Goal: Transaction & Acquisition: Purchase product/service

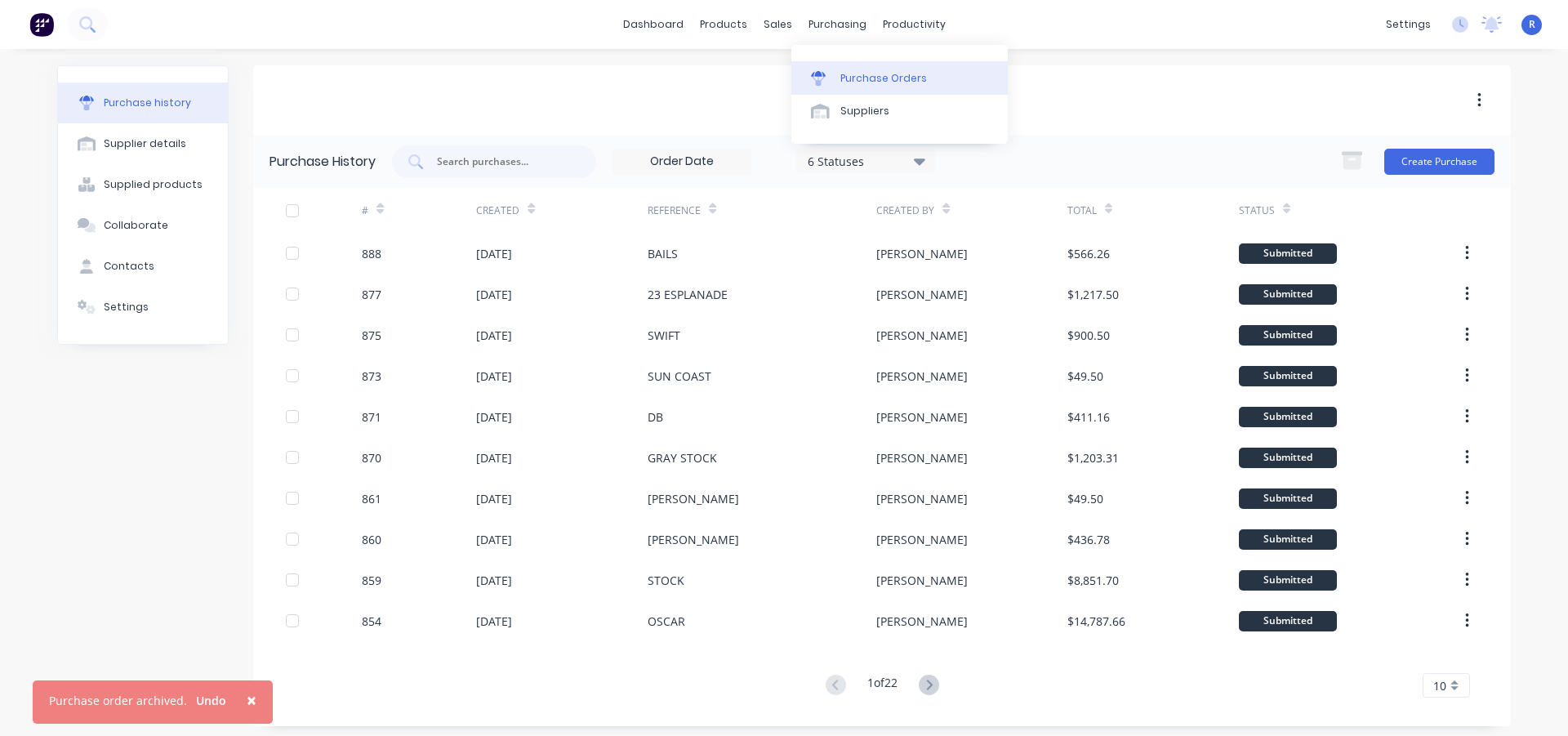
click at [831, 71] on div at bounding box center [823, 78] width 25 height 15
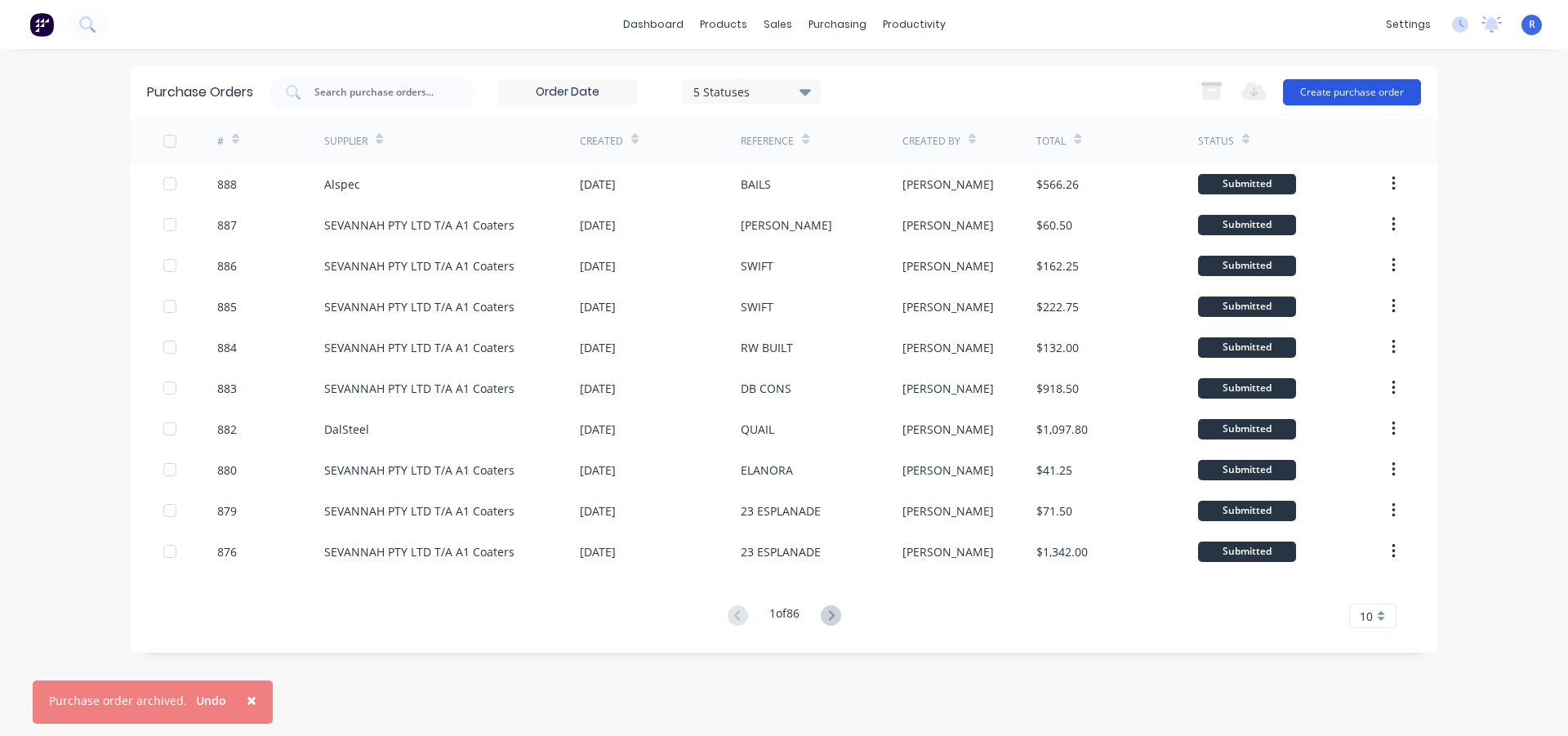
click at [1300, 94] on button "Create purchase order" at bounding box center [1352, 91] width 138 height 26
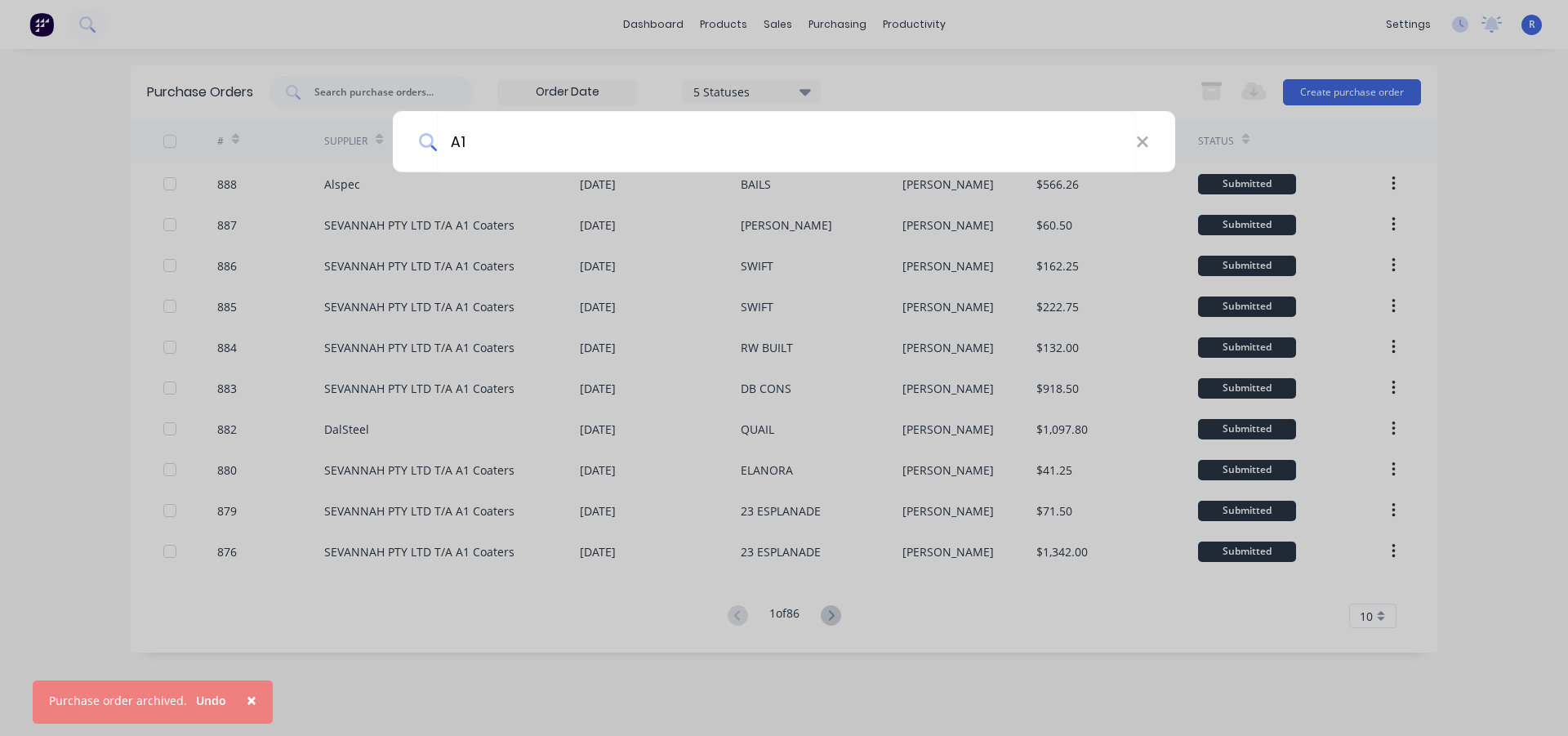
type input "A1"
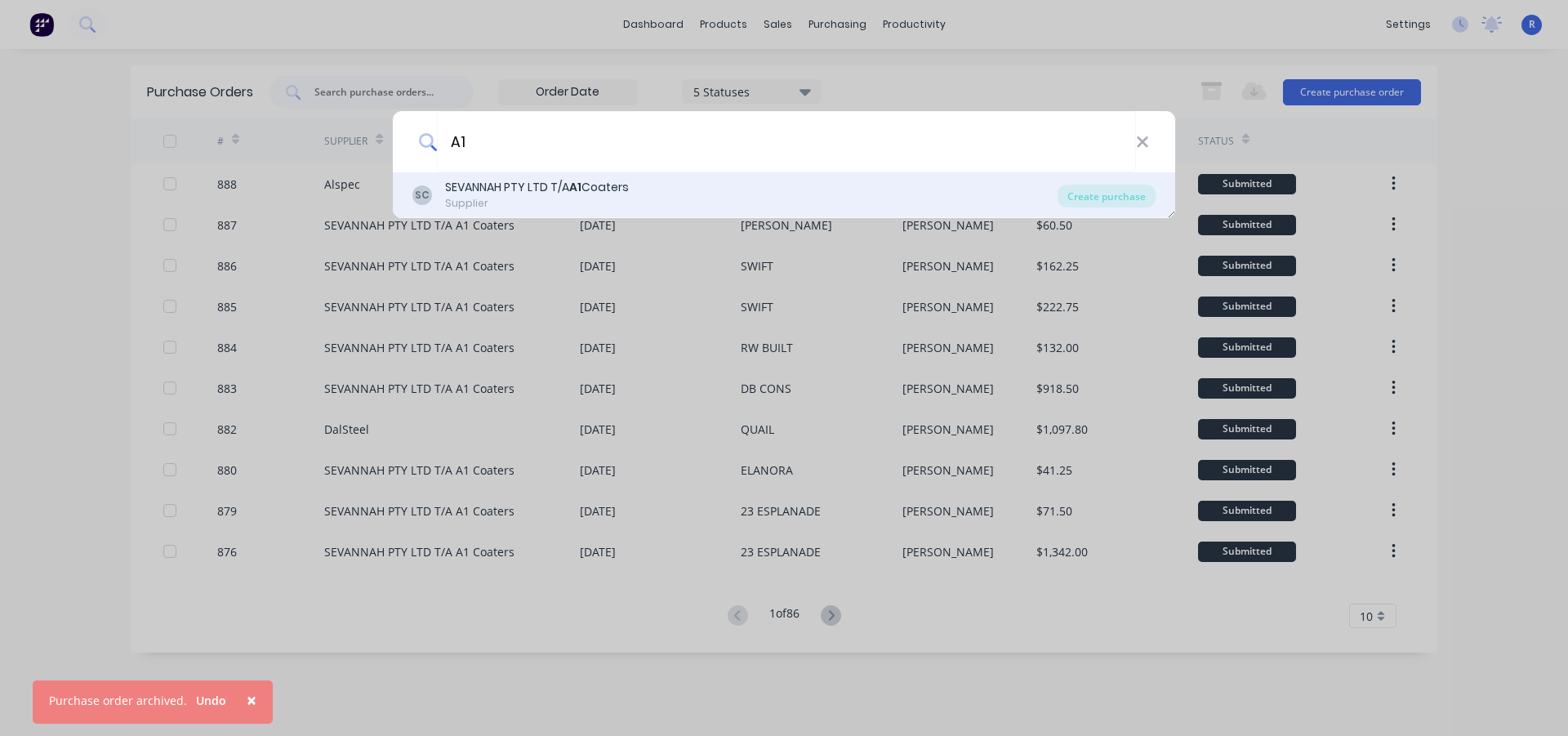
click at [621, 205] on div "Supplier" at bounding box center [537, 203] width 184 height 15
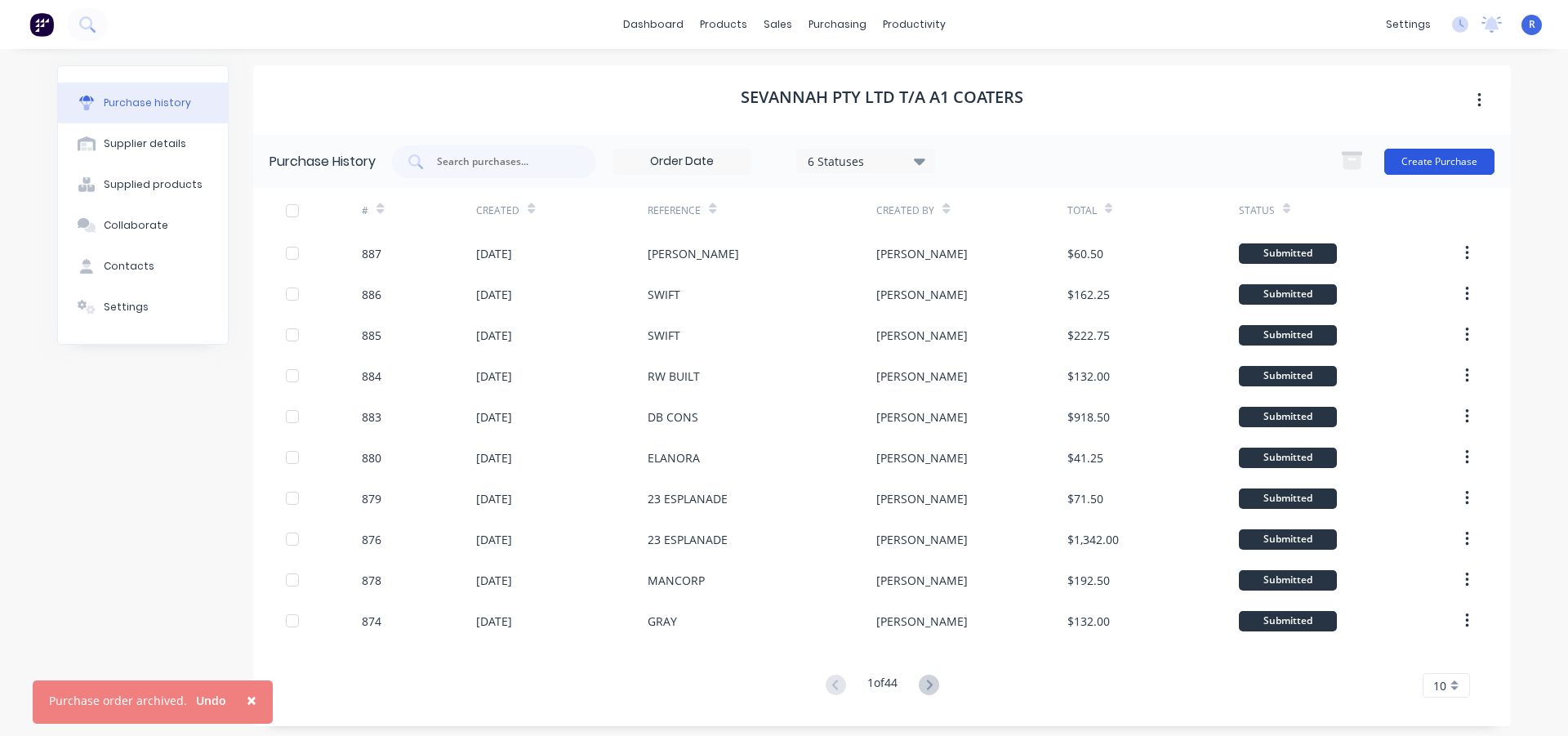
click at [1431, 164] on button "Create Purchase" at bounding box center [1439, 162] width 110 height 26
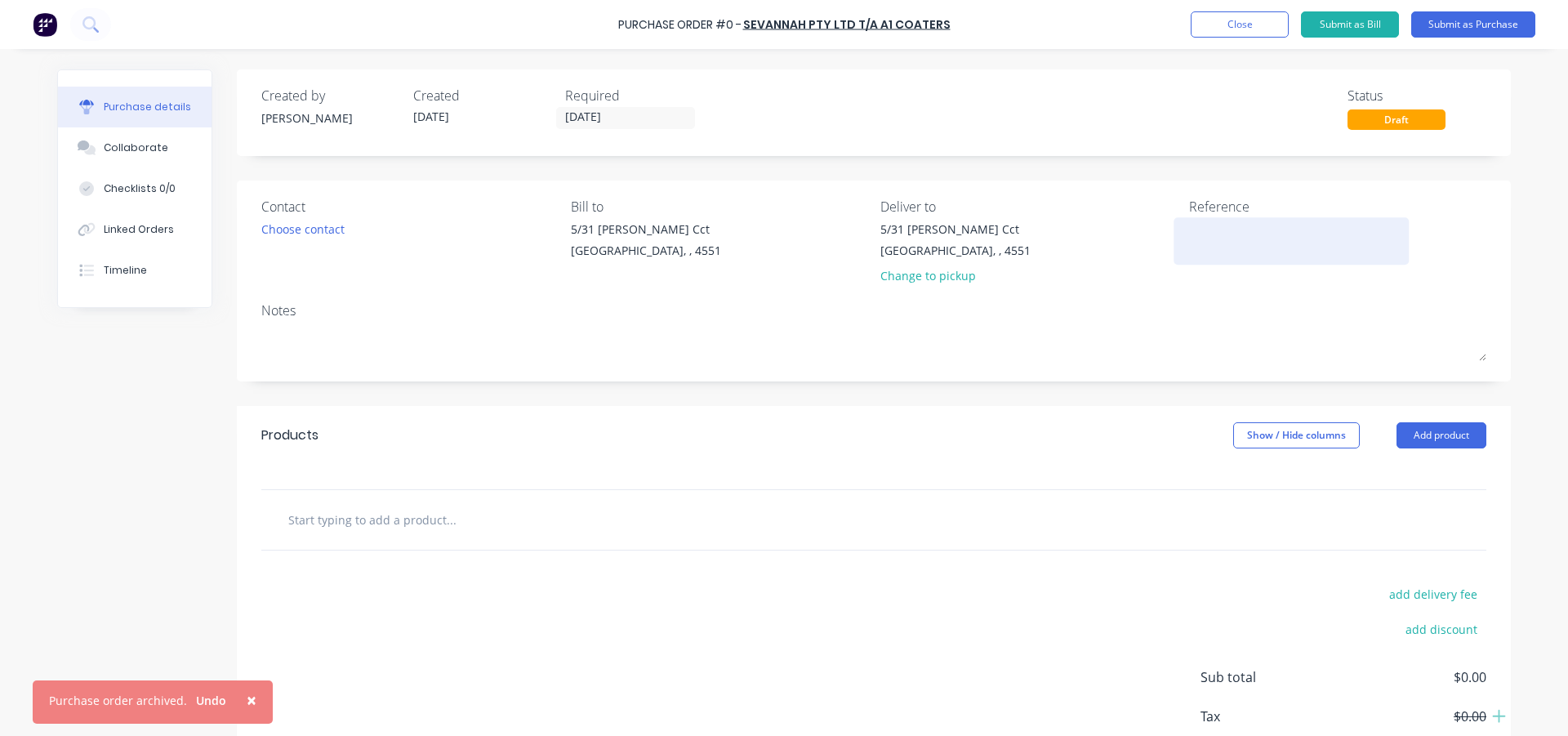
click at [1196, 241] on textarea at bounding box center [1291, 238] width 204 height 36
type textarea "GATE"
click at [1399, 433] on button "Add product" at bounding box center [1441, 435] width 90 height 26
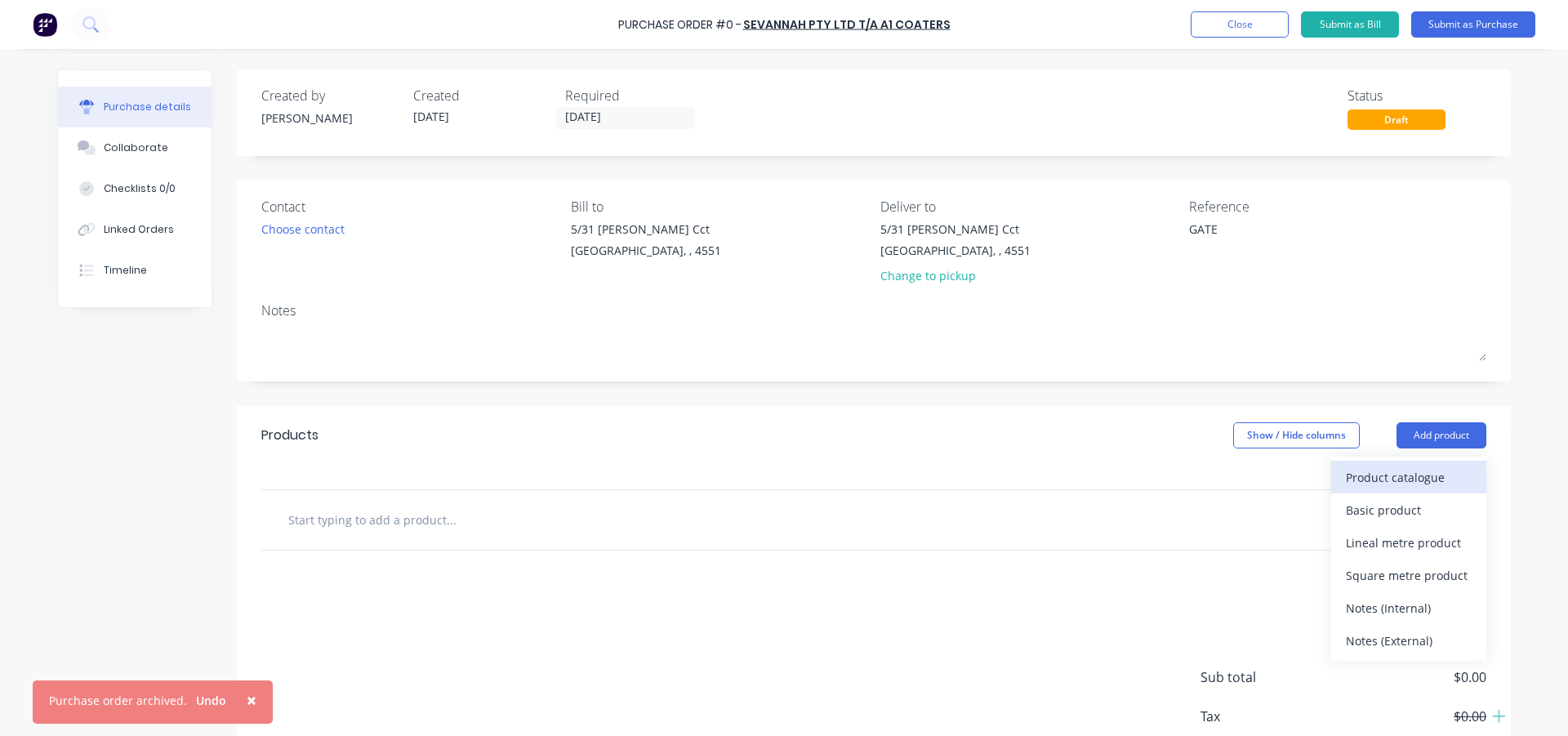
click at [1389, 472] on div "Product catalogue" at bounding box center [1409, 478] width 126 height 24
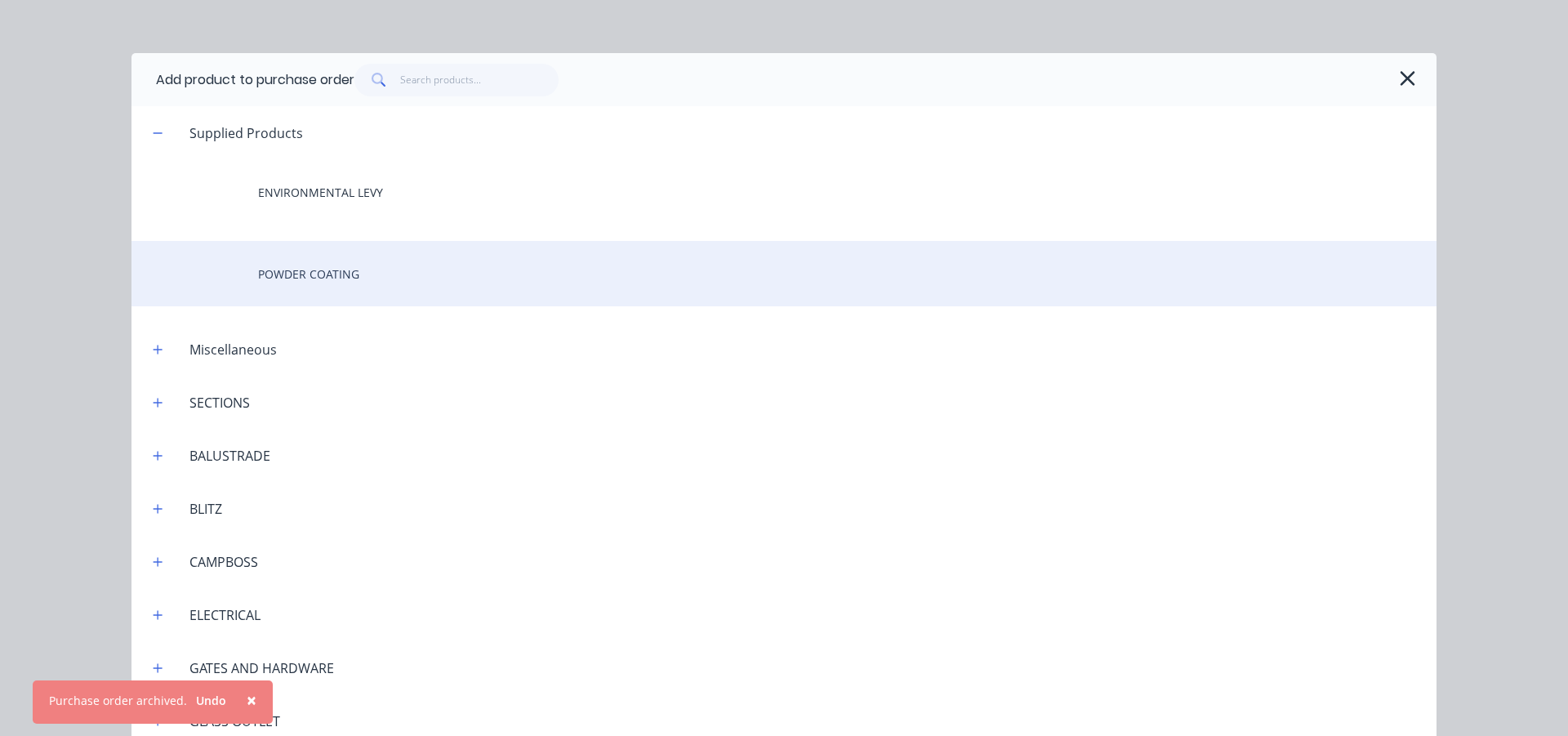
click at [314, 262] on div "POWDER COATING" at bounding box center [784, 273] width 1305 height 66
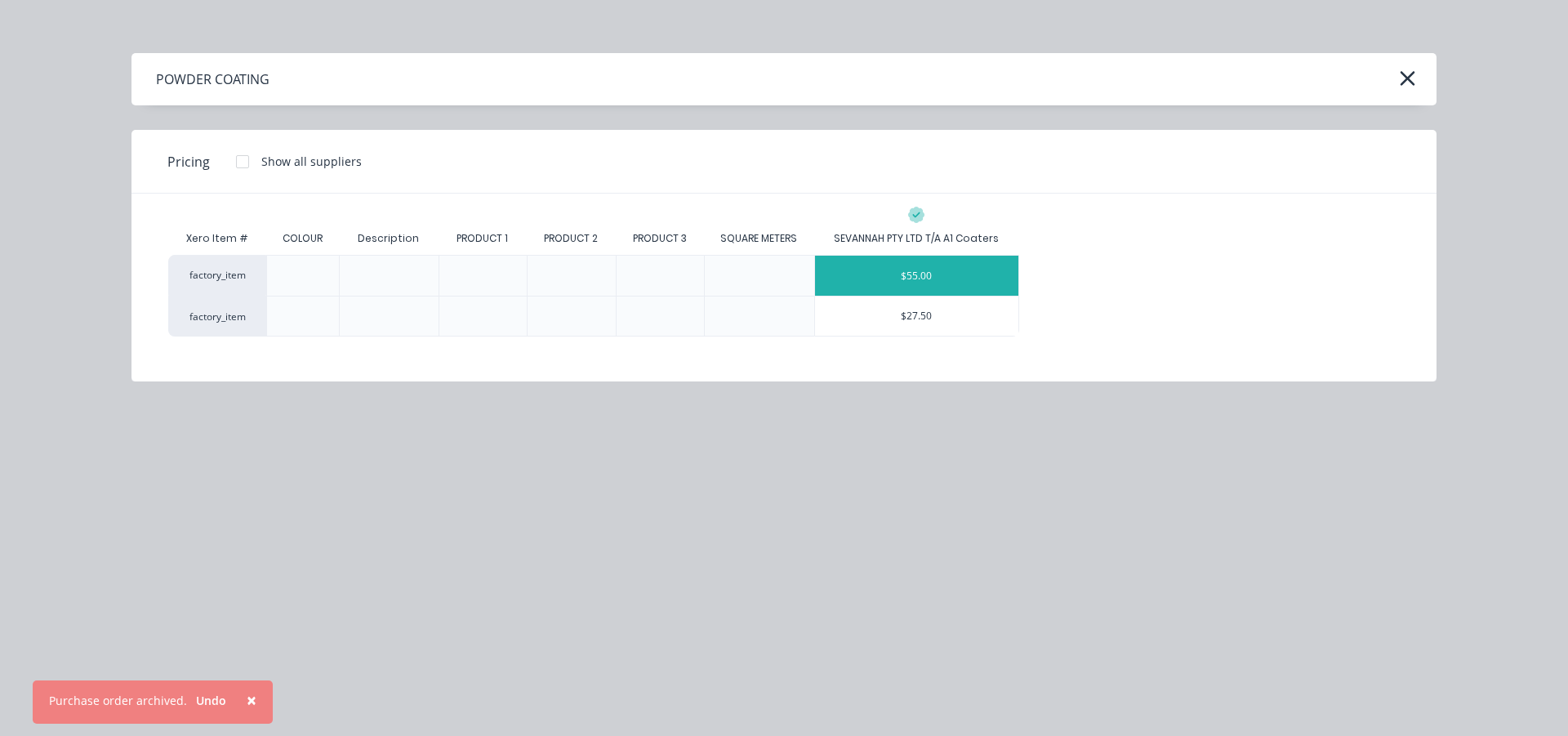
click at [901, 283] on div "$55.00" at bounding box center [917, 275] width 204 height 40
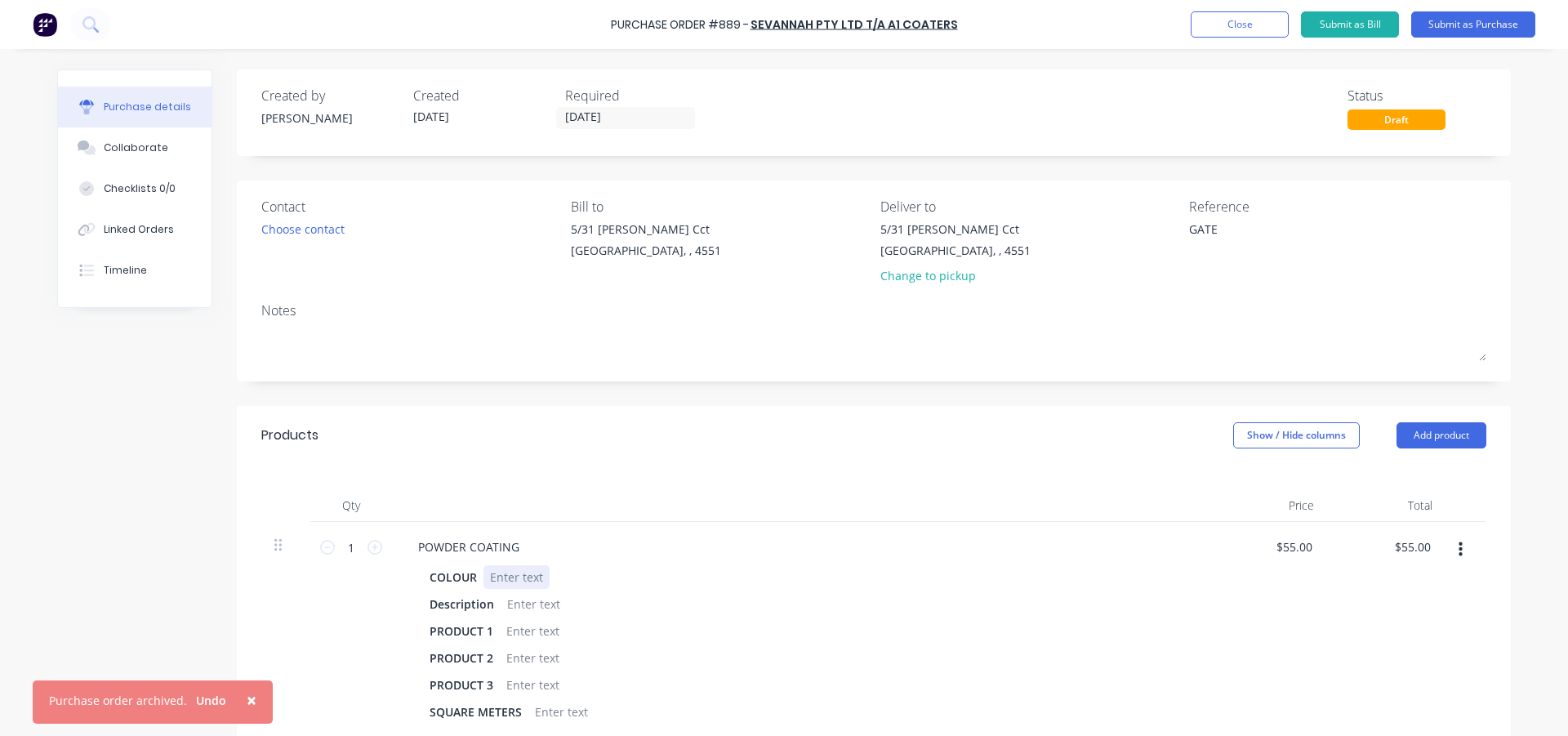
click at [508, 567] on div at bounding box center [516, 577] width 67 height 24
click at [516, 598] on div at bounding box center [533, 604] width 67 height 24
click at [539, 482] on div "Qty Price Total 1 1 POWDER COATING COLOUR MONUMENT MATT Description 1 OF STEEL …" at bounding box center [874, 601] width 1274 height 273
click at [1440, 28] on button "Submit as Purchase" at bounding box center [1473, 24] width 124 height 26
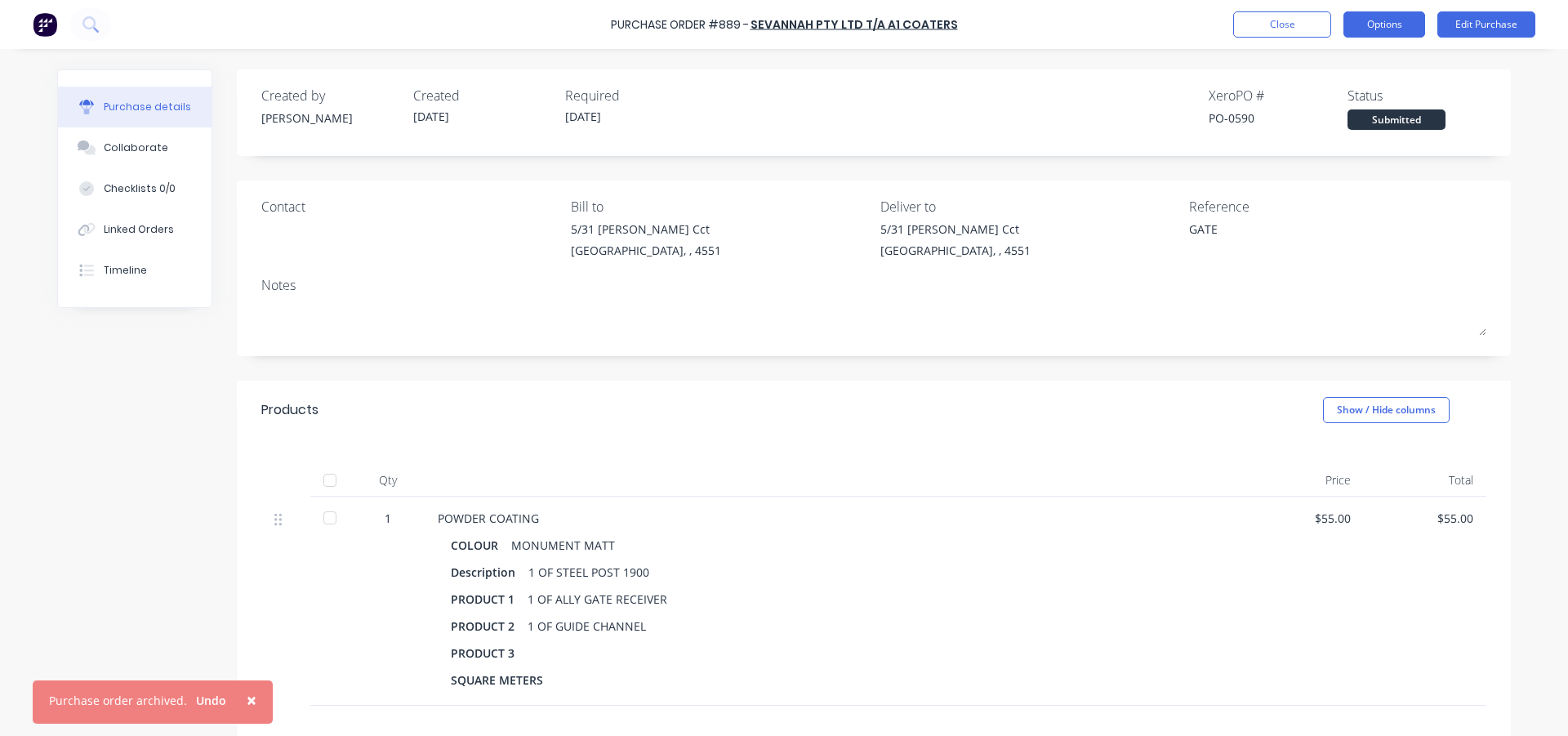
click at [1406, 30] on button "Options" at bounding box center [1384, 24] width 82 height 26
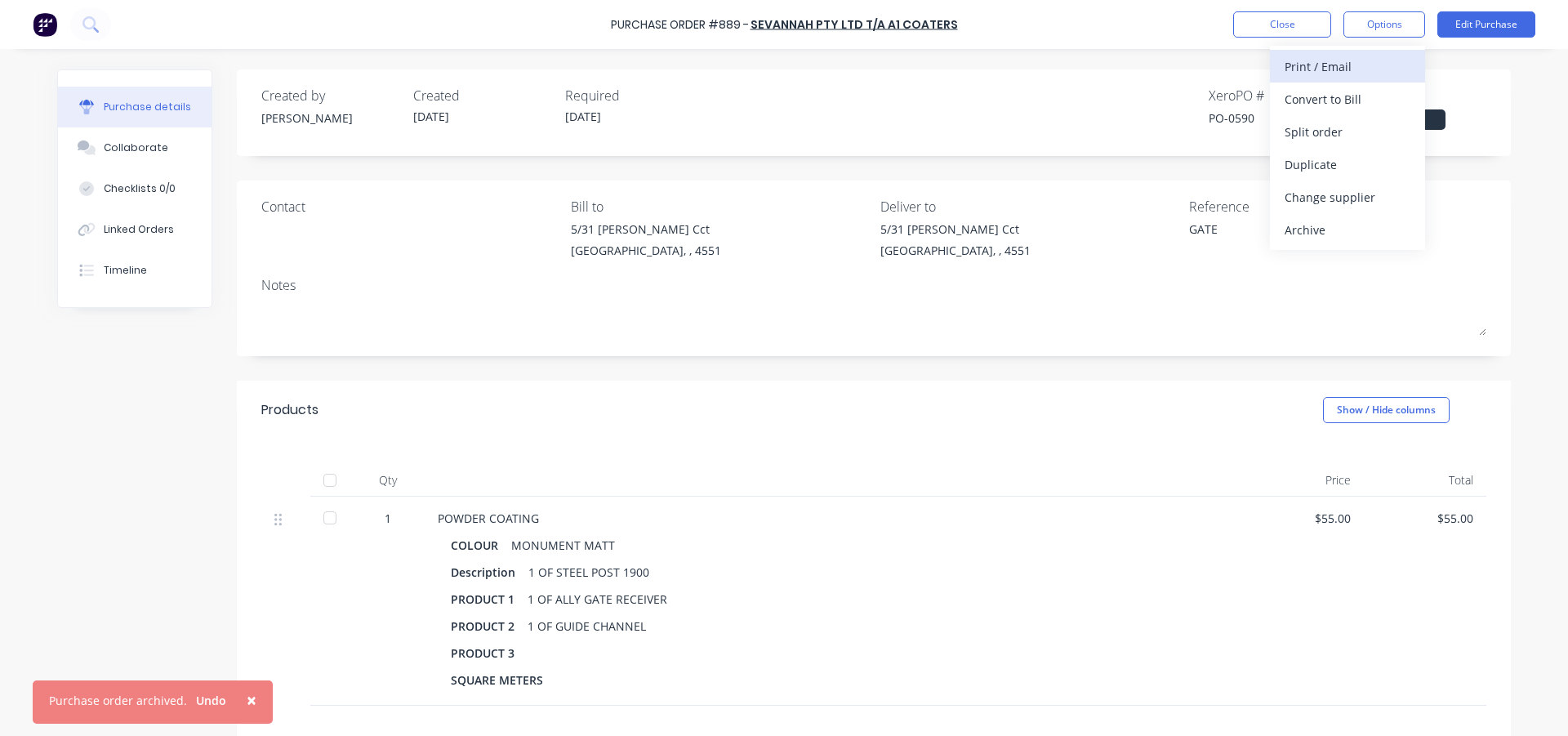
click at [1375, 65] on div "Print / Email" at bounding box center [1348, 67] width 126 height 24
click at [1341, 104] on div "With pricing" at bounding box center [1348, 99] width 126 height 24
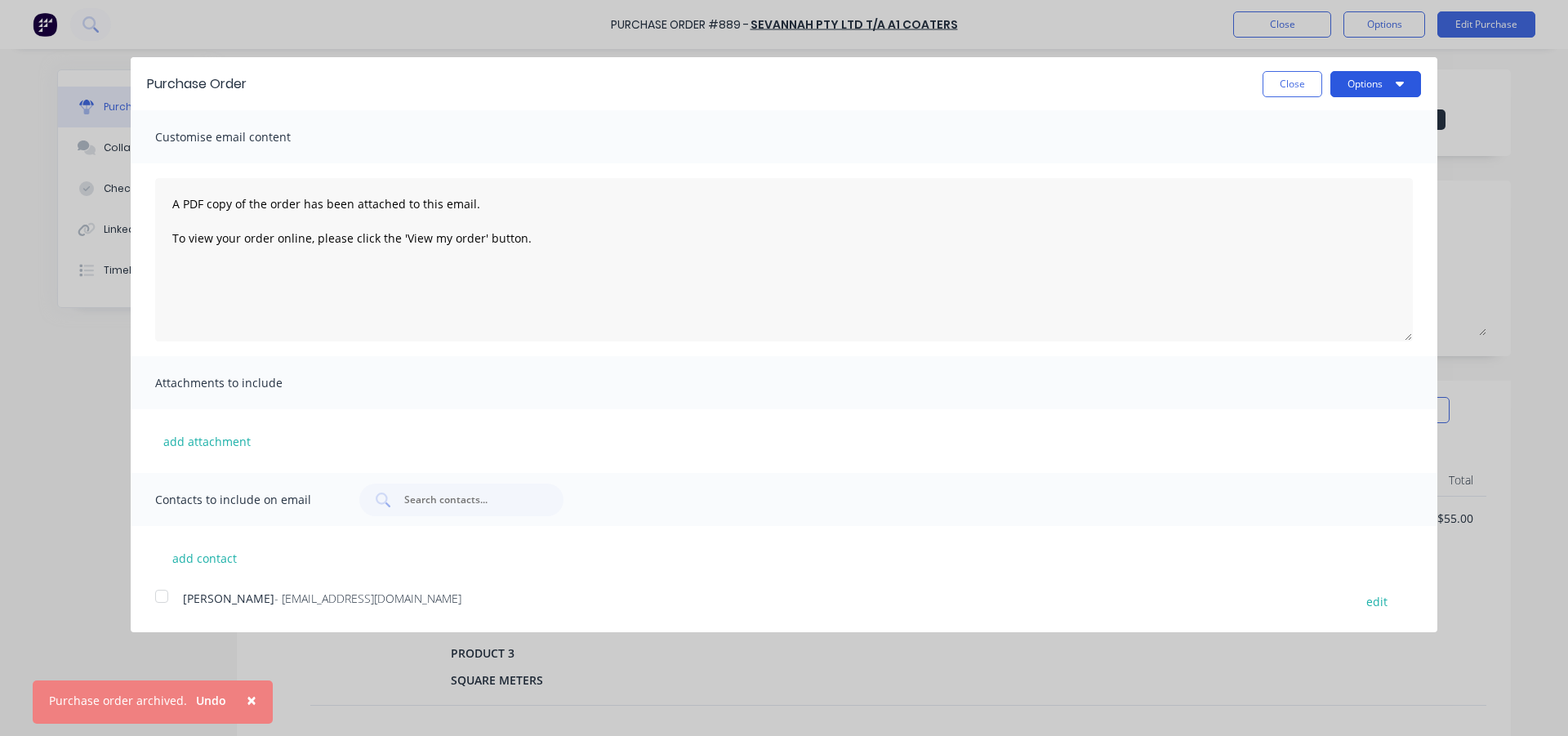
click at [1369, 88] on button "Options" at bounding box center [1375, 83] width 91 height 26
click at [1307, 159] on div "Email" at bounding box center [1343, 158] width 126 height 24
click at [164, 601] on div at bounding box center [162, 596] width 33 height 33
click at [1376, 82] on button "Options" at bounding box center [1375, 83] width 91 height 26
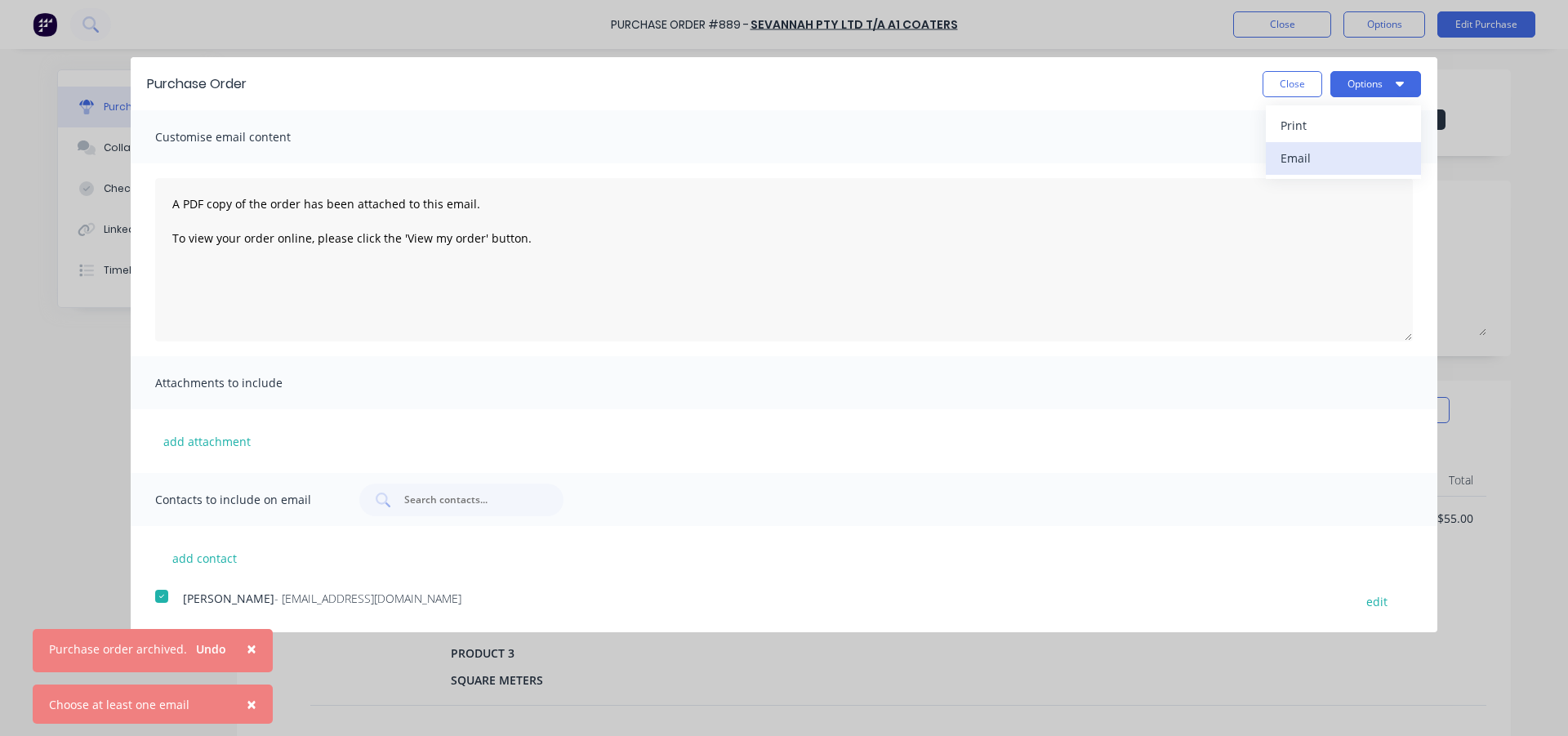
click at [1331, 159] on div "Email" at bounding box center [1343, 158] width 126 height 24
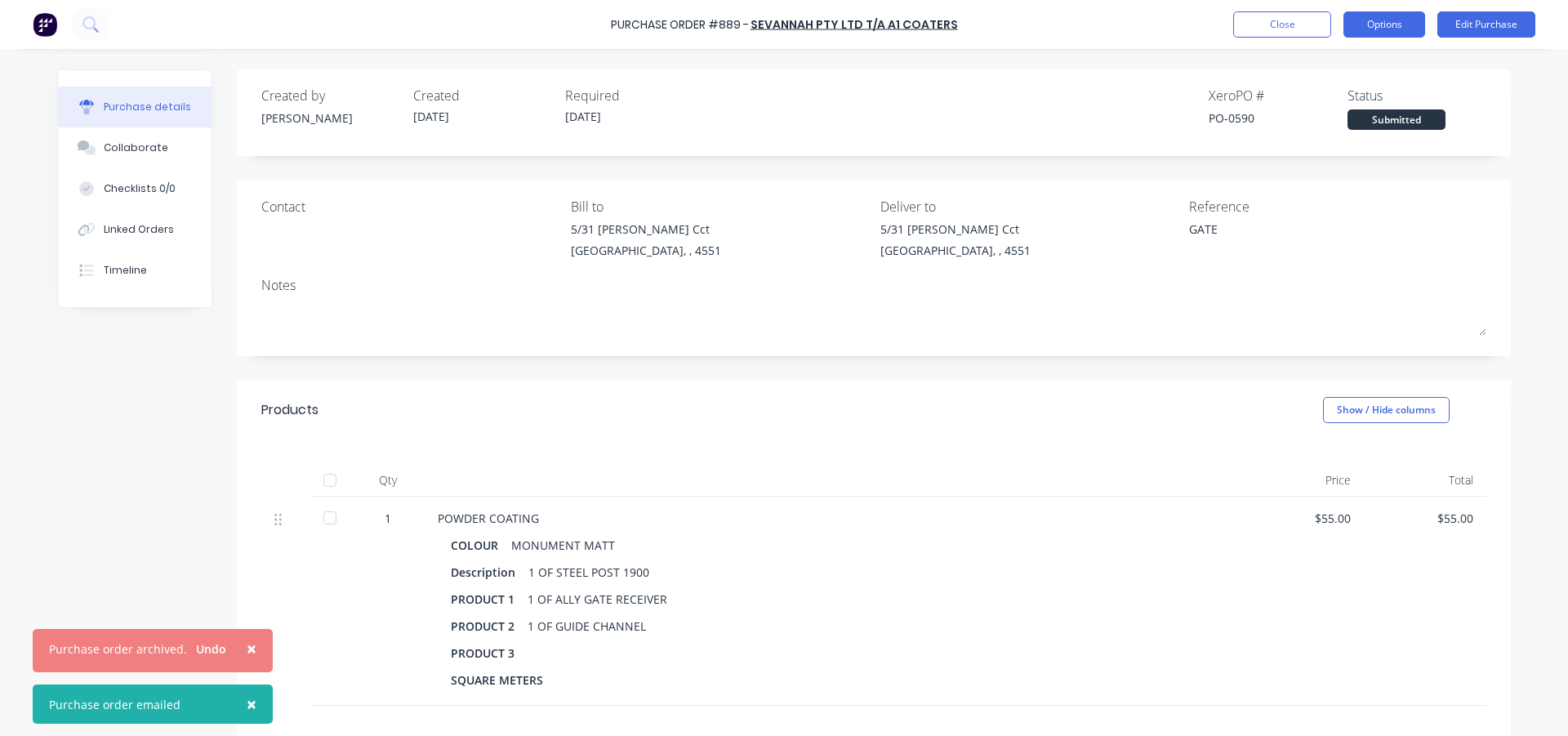
click at [1377, 28] on button "Options" at bounding box center [1384, 24] width 82 height 26
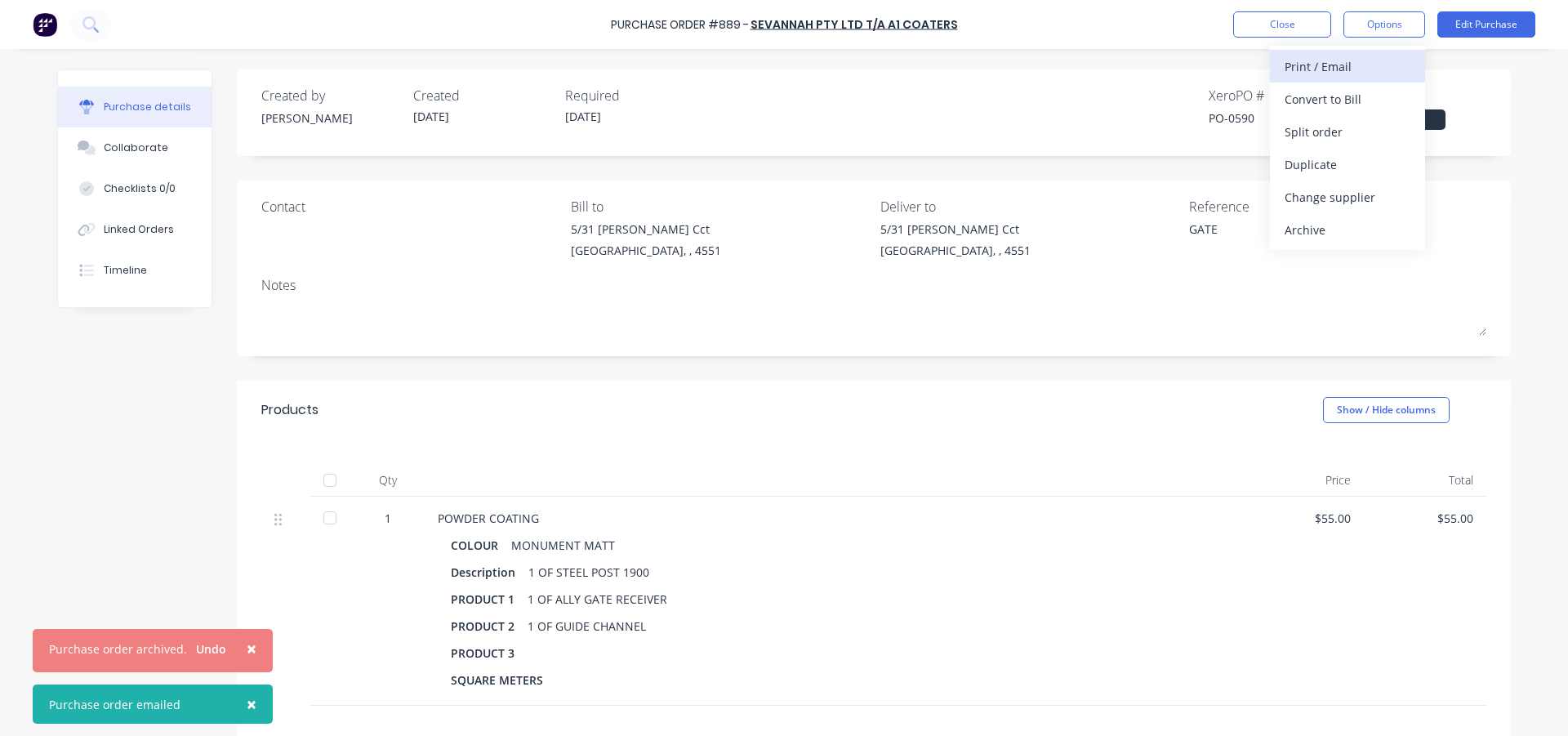
click at [1359, 73] on div "Print / Email" at bounding box center [1348, 67] width 126 height 24
click at [1340, 105] on div "With pricing" at bounding box center [1348, 99] width 126 height 24
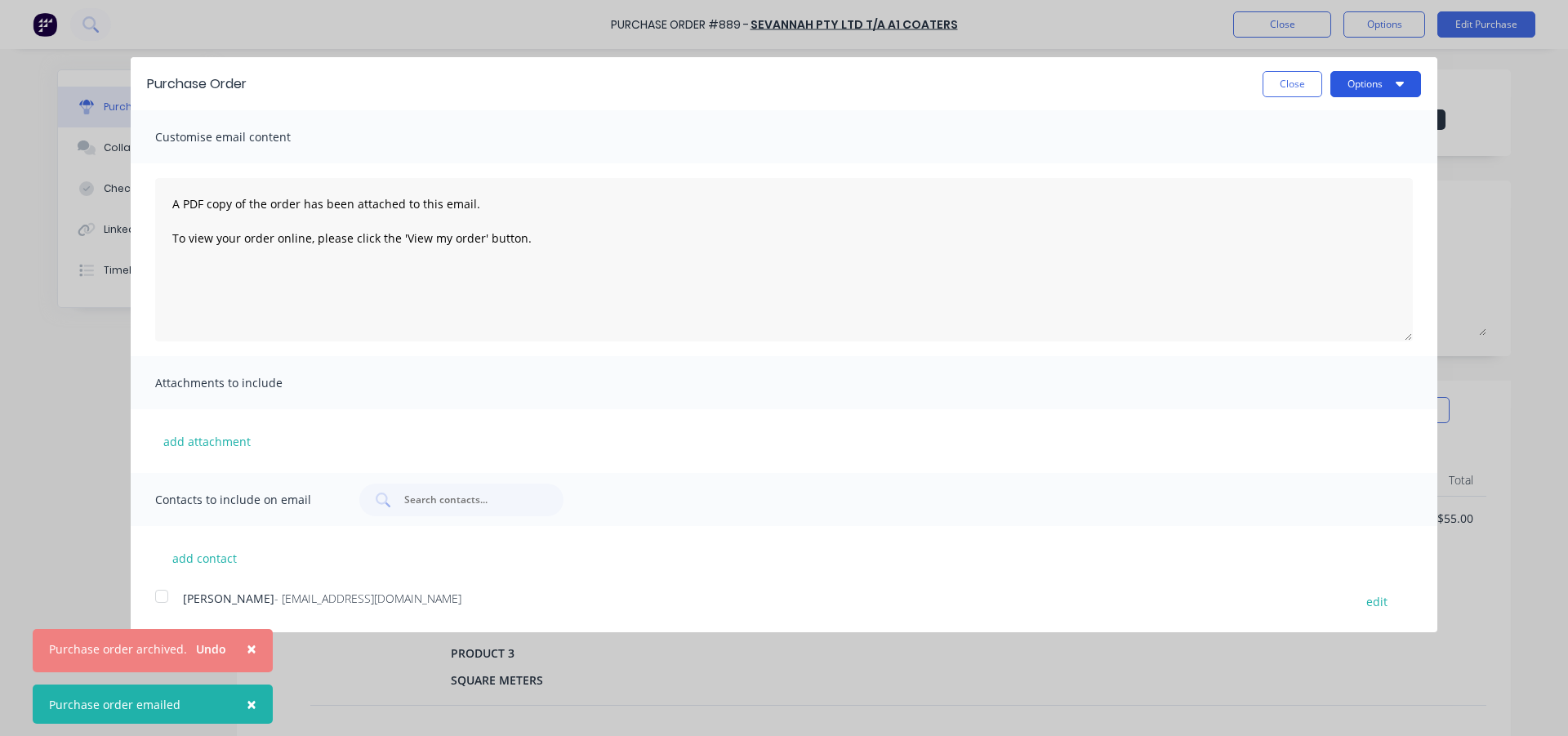
click at [1359, 89] on button "Options" at bounding box center [1375, 83] width 91 height 26
click at [1336, 132] on div "Print" at bounding box center [1343, 125] width 126 height 24
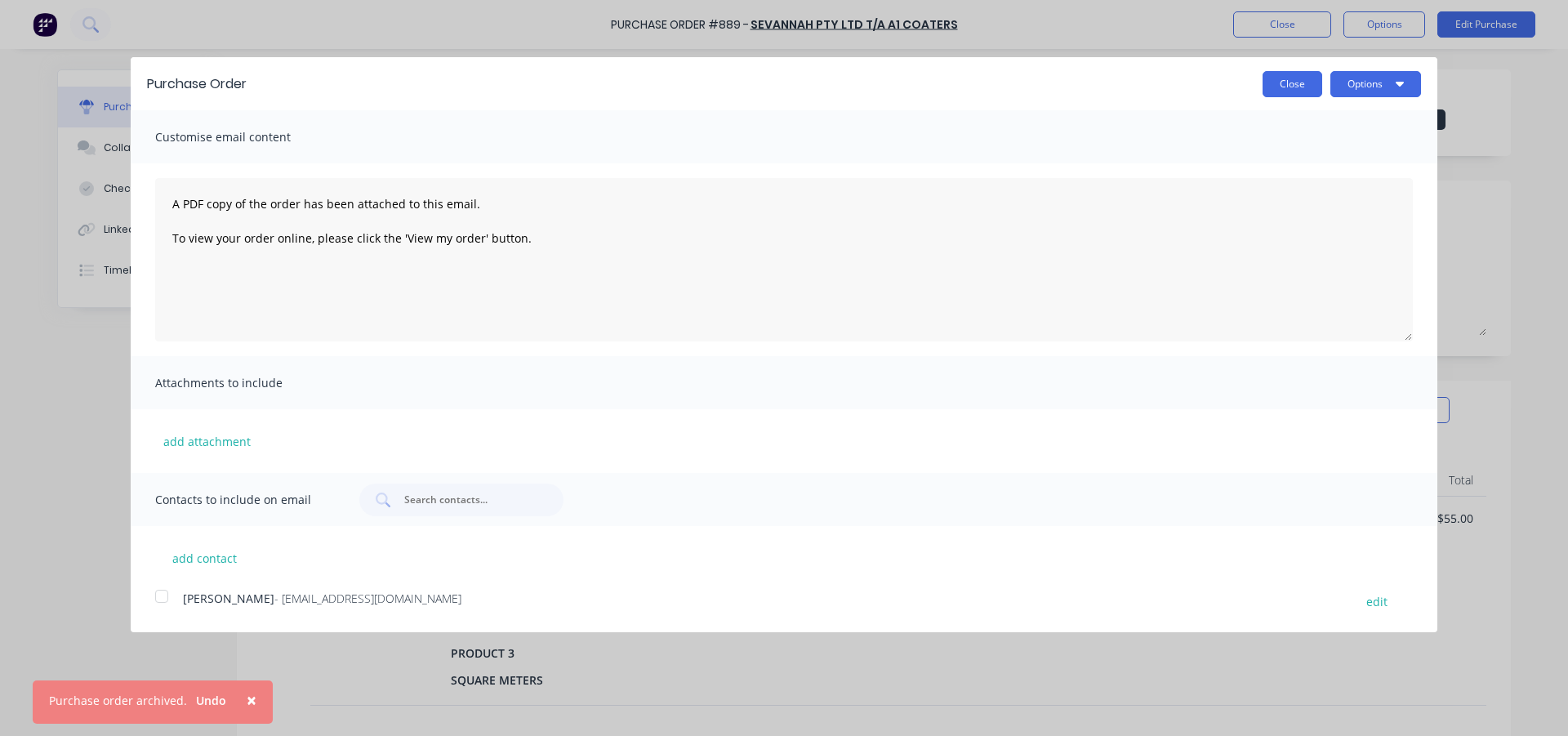
click at [1287, 83] on button "Close" at bounding box center [1292, 83] width 59 height 26
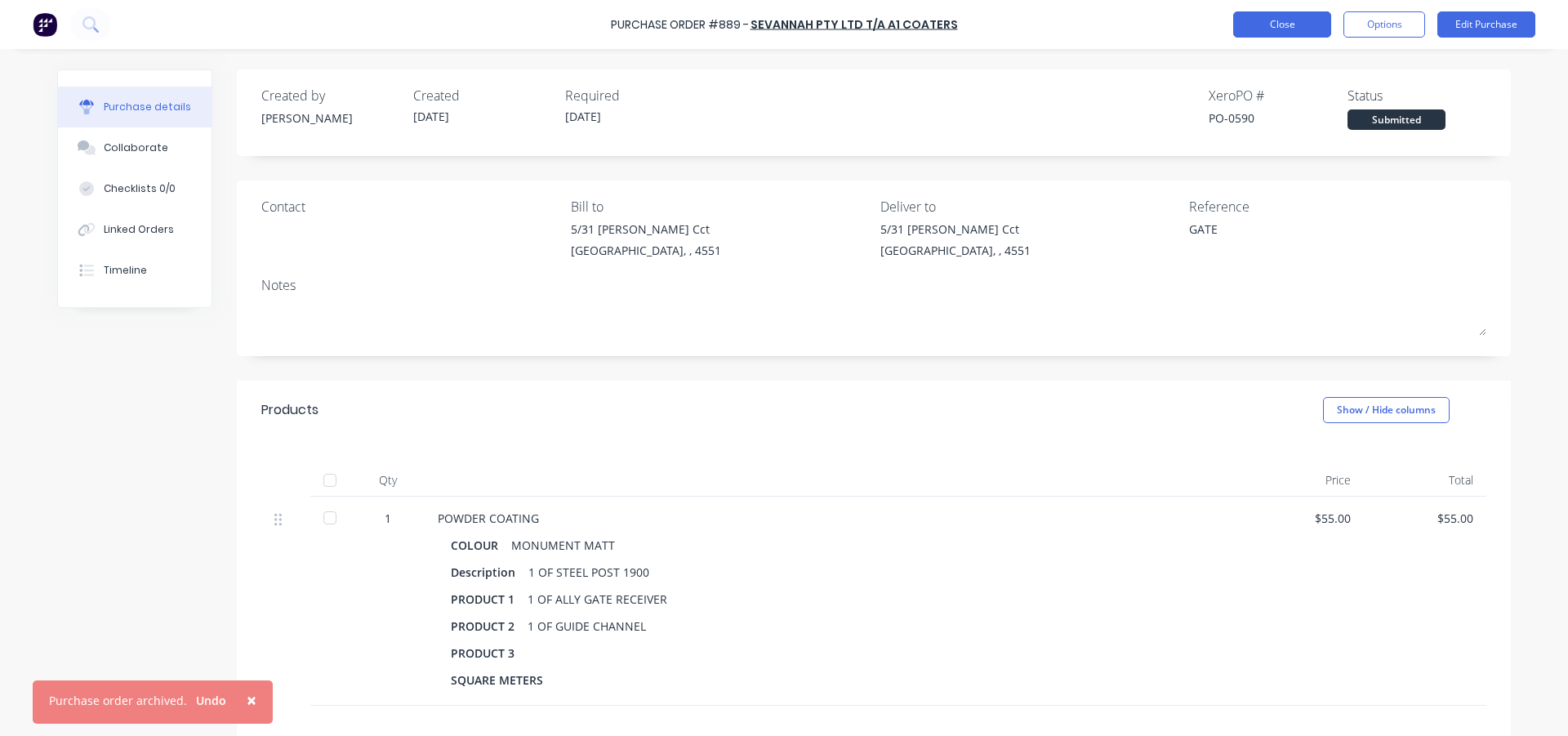
click at [1280, 24] on button "Close" at bounding box center [1282, 24] width 98 height 26
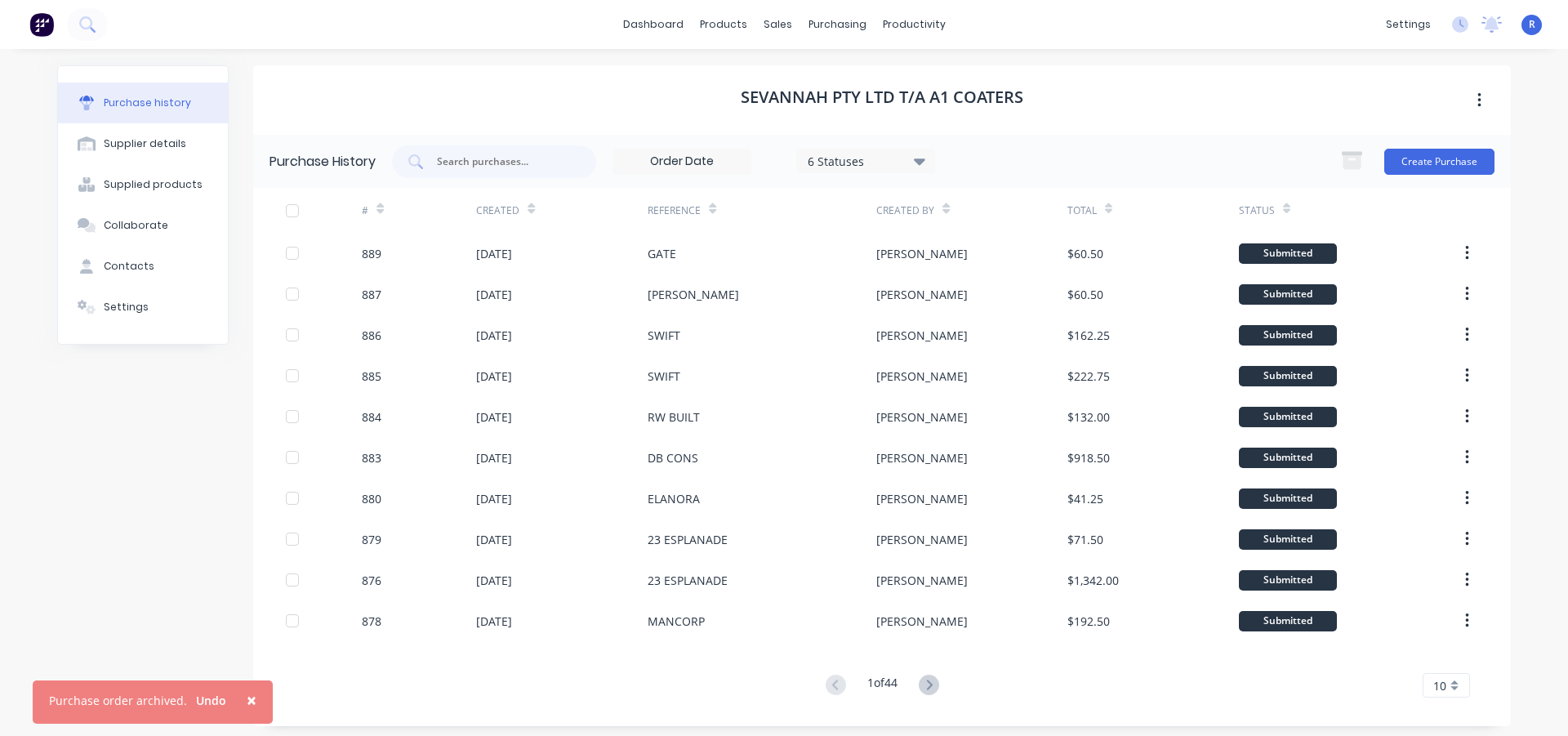
click at [248, 700] on span "×" at bounding box center [251, 700] width 10 height 23
